Goal: Transaction & Acquisition: Purchase product/service

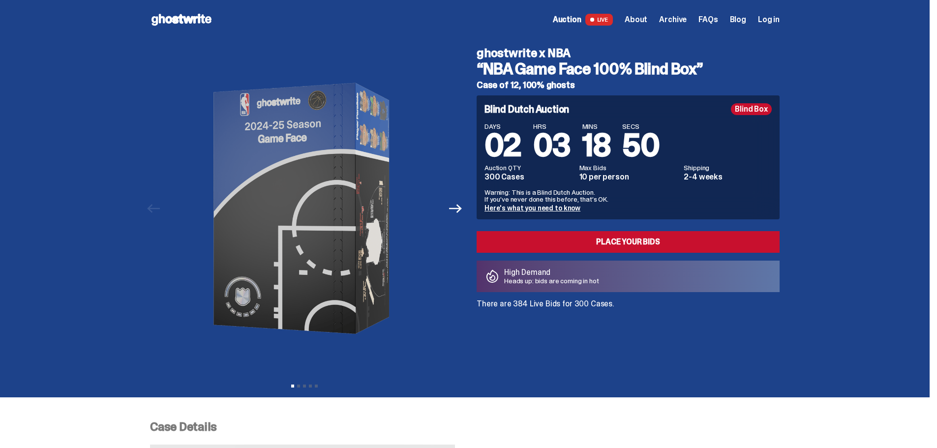
click at [201, 21] on icon at bounding box center [181, 20] width 63 height 16
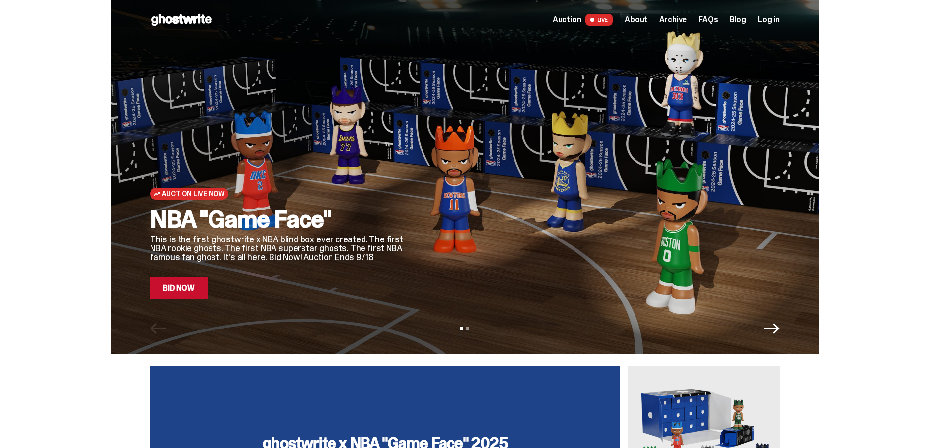
click at [793, 336] on div "Auction Live Now NBA "Game Face" This is the first ghostwrite x NBA blind box e…" at bounding box center [465, 177] width 708 height 354
click at [786, 333] on div "View slide 1 View slide 2" at bounding box center [465, 329] width 708 height 16
click at [645, 22] on span "About" at bounding box center [636, 20] width 23 height 8
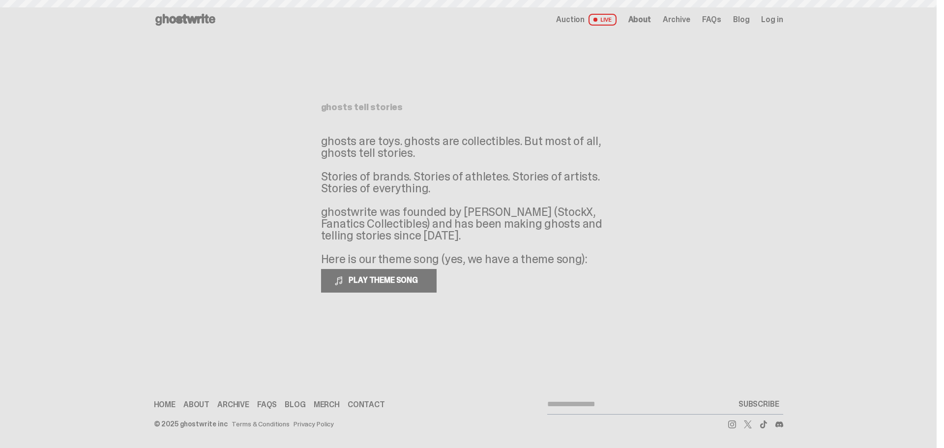
click at [648, 13] on div "Open main menu Home Auction LIVE About Archive FAQs Blog Log in" at bounding box center [469, 20] width 630 height 16
click at [569, 20] on span "Auction" at bounding box center [570, 20] width 29 height 8
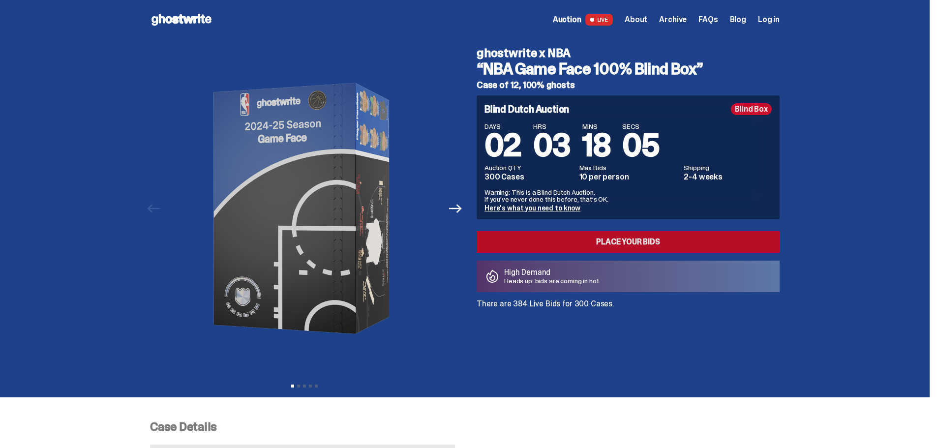
click at [617, 242] on link "Place your Bids" at bounding box center [628, 242] width 303 height 22
